Goal: Go to known website: Access a specific website the user already knows

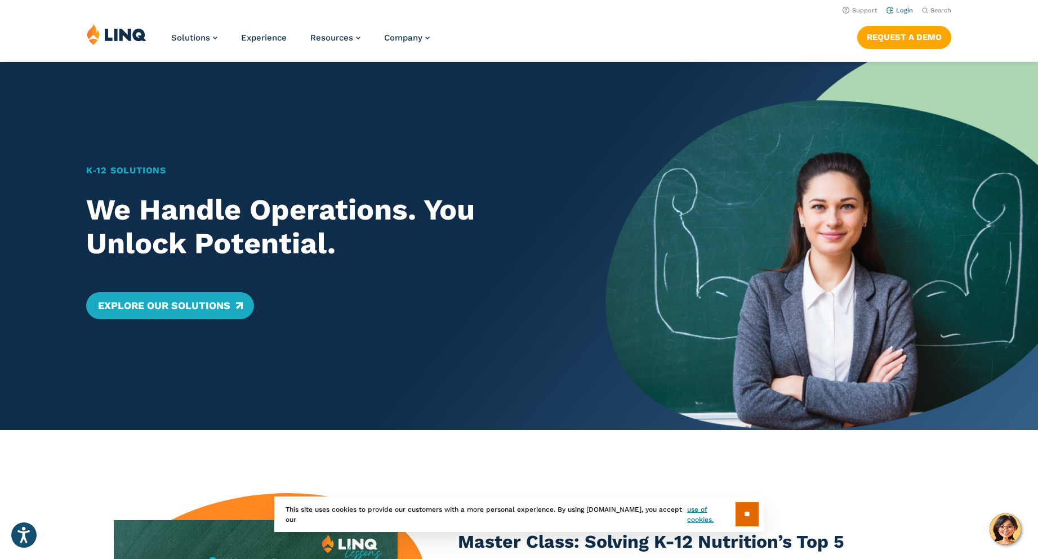
click at [900, 11] on link "Login" at bounding box center [899, 10] width 26 height 7
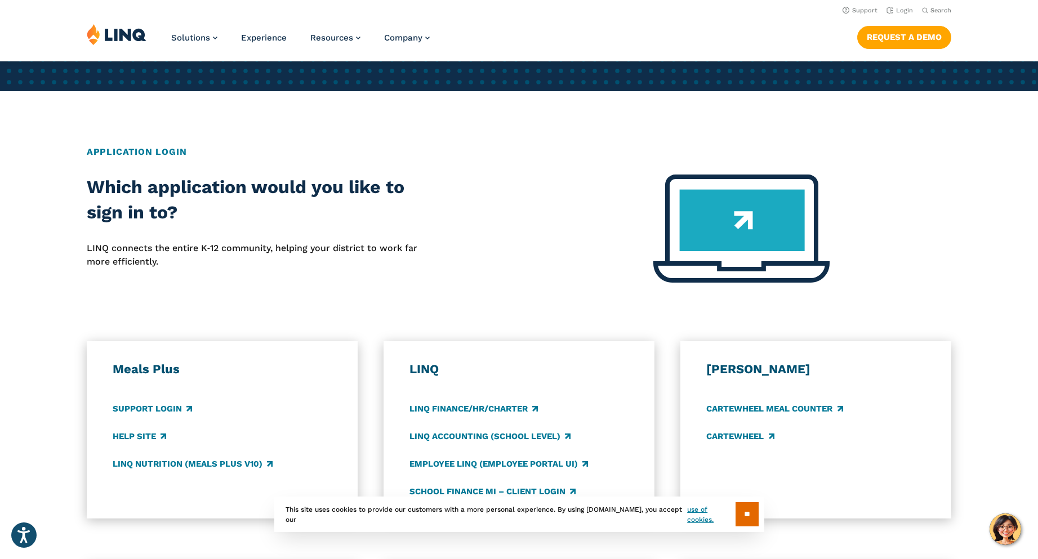
scroll to position [282, 0]
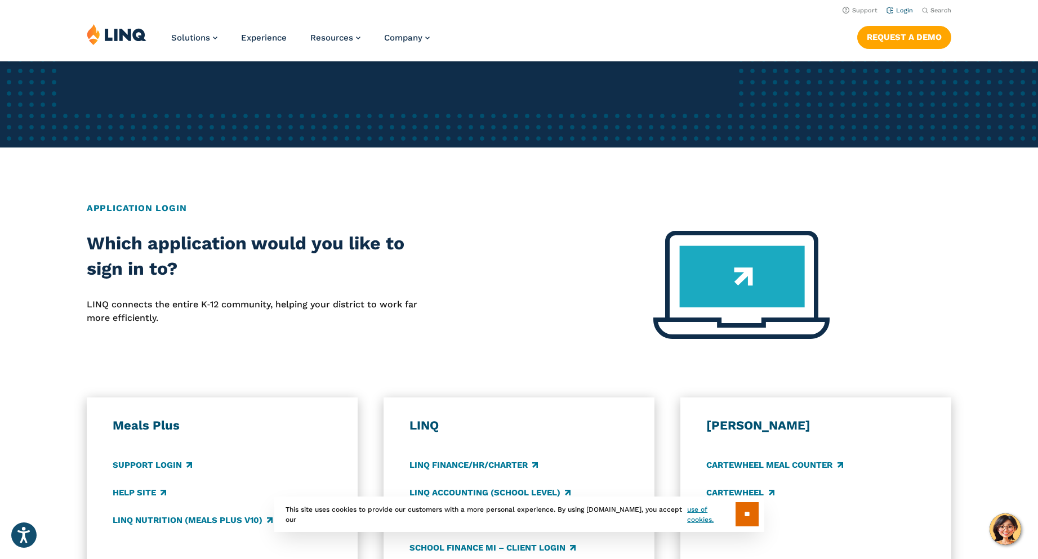
click at [904, 10] on link "Login" at bounding box center [899, 10] width 26 height 7
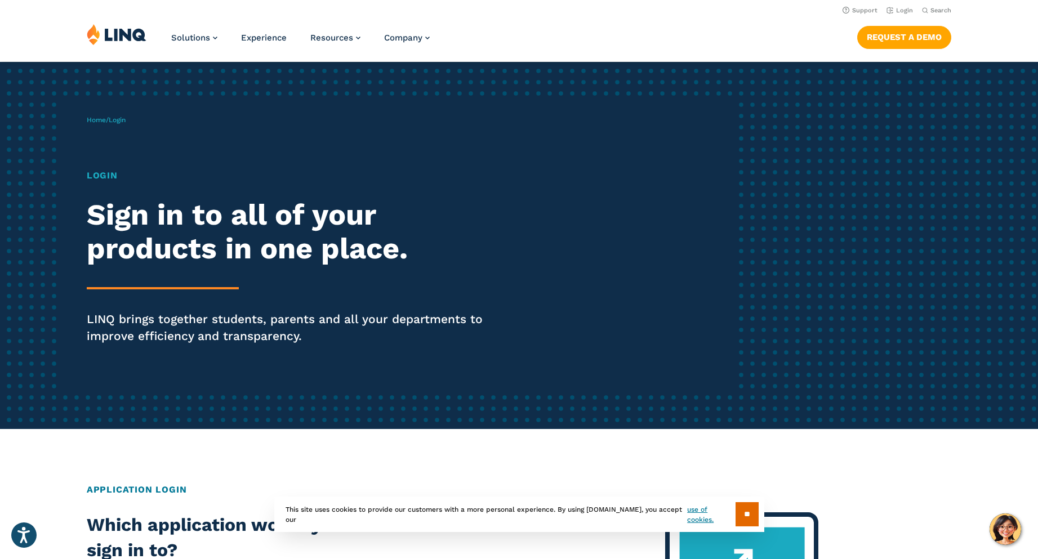
click at [103, 177] on h1 "Login" at bounding box center [287, 176] width 400 height 14
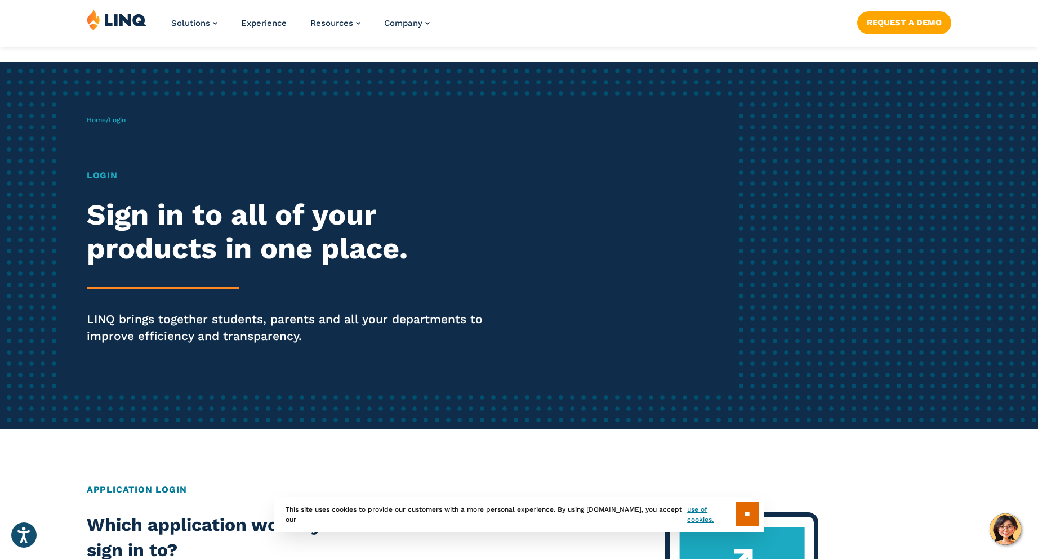
scroll to position [169, 0]
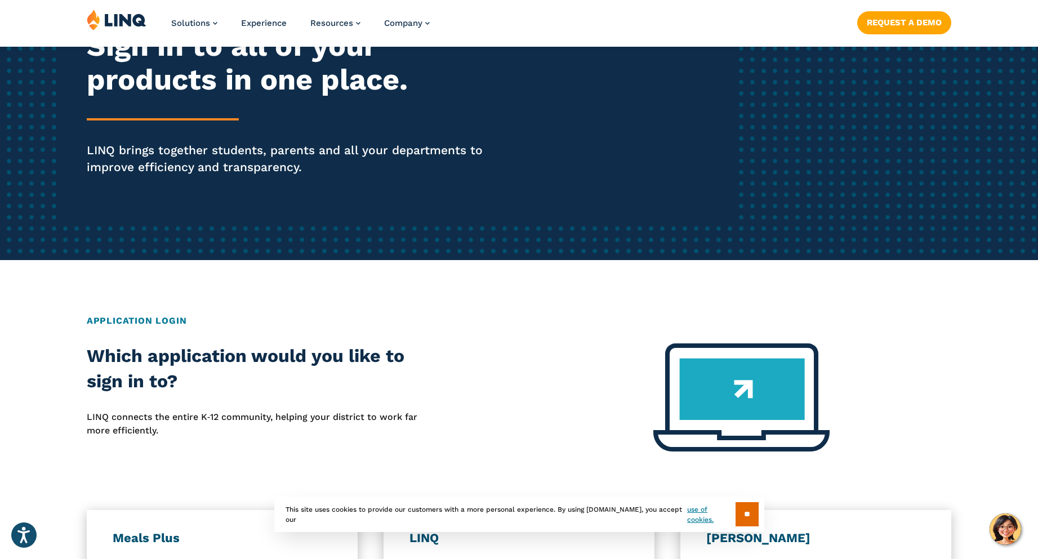
click at [157, 322] on h2 "Application Login" at bounding box center [519, 321] width 865 height 14
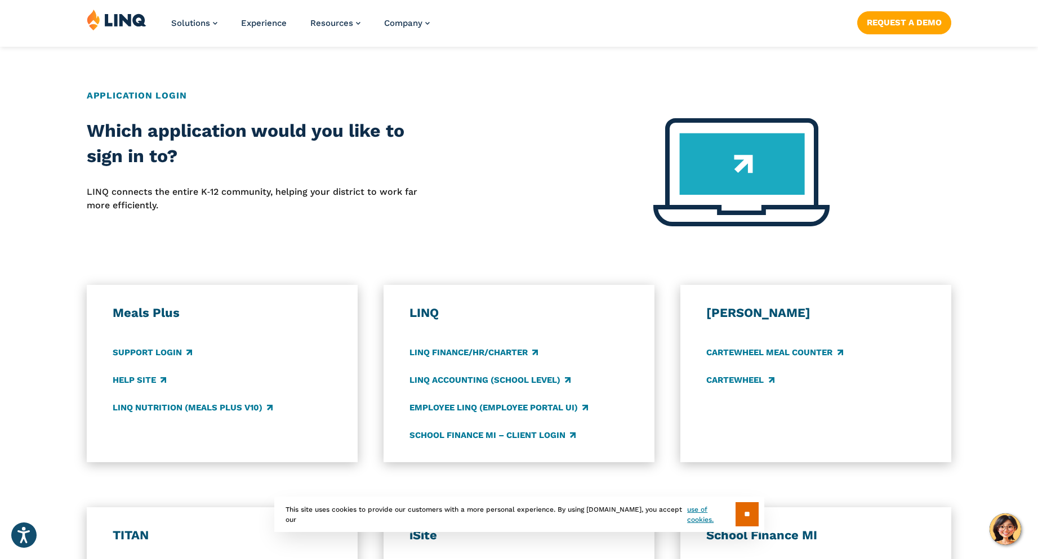
scroll to position [450, 0]
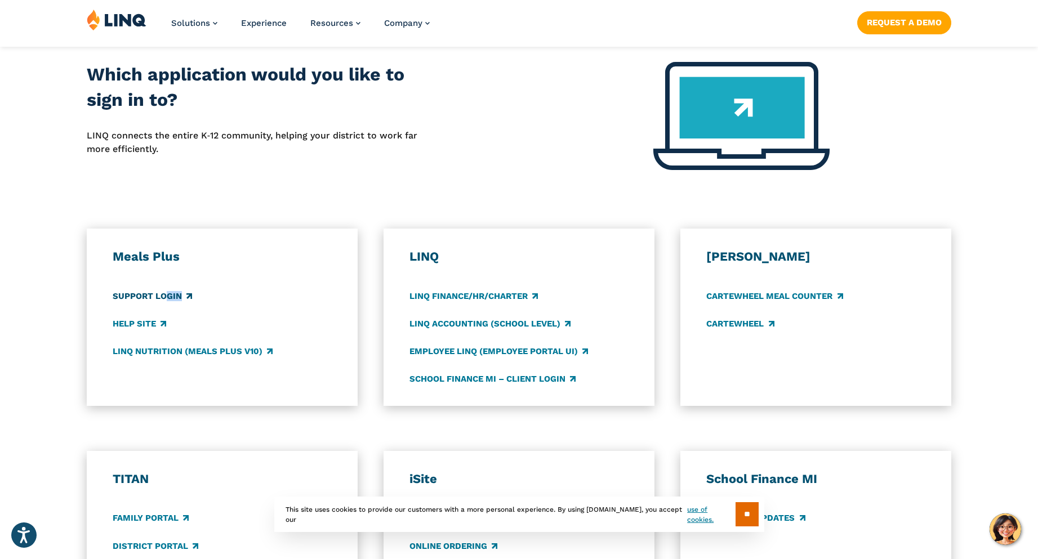
click at [163, 302] on div "Meals Plus Support Login Help Site LINQ Nutrition (Meals Plus v10)" at bounding box center [222, 317] width 219 height 137
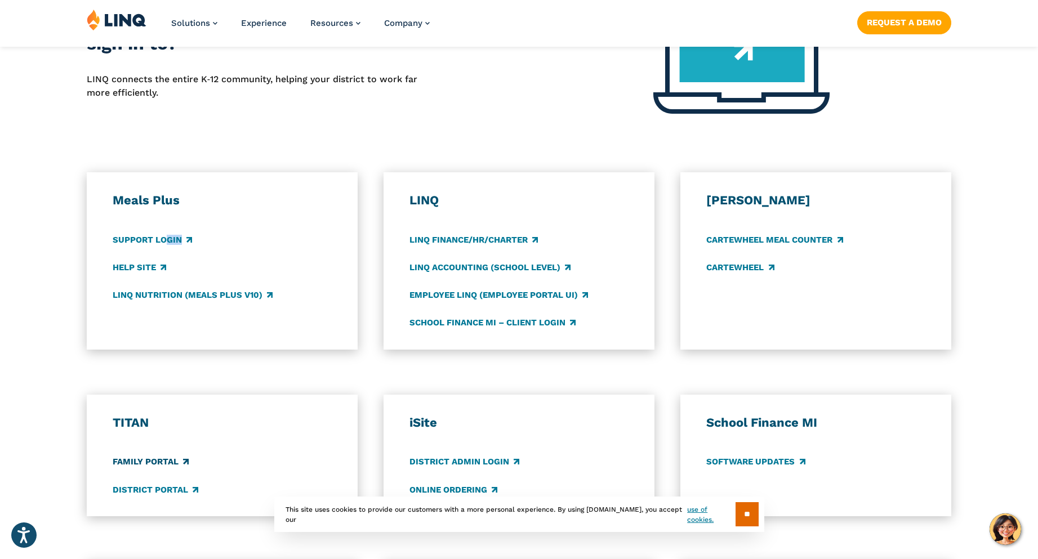
click at [149, 459] on link "Family Portal" at bounding box center [151, 462] width 76 height 12
